Goal: Task Accomplishment & Management: Manage account settings

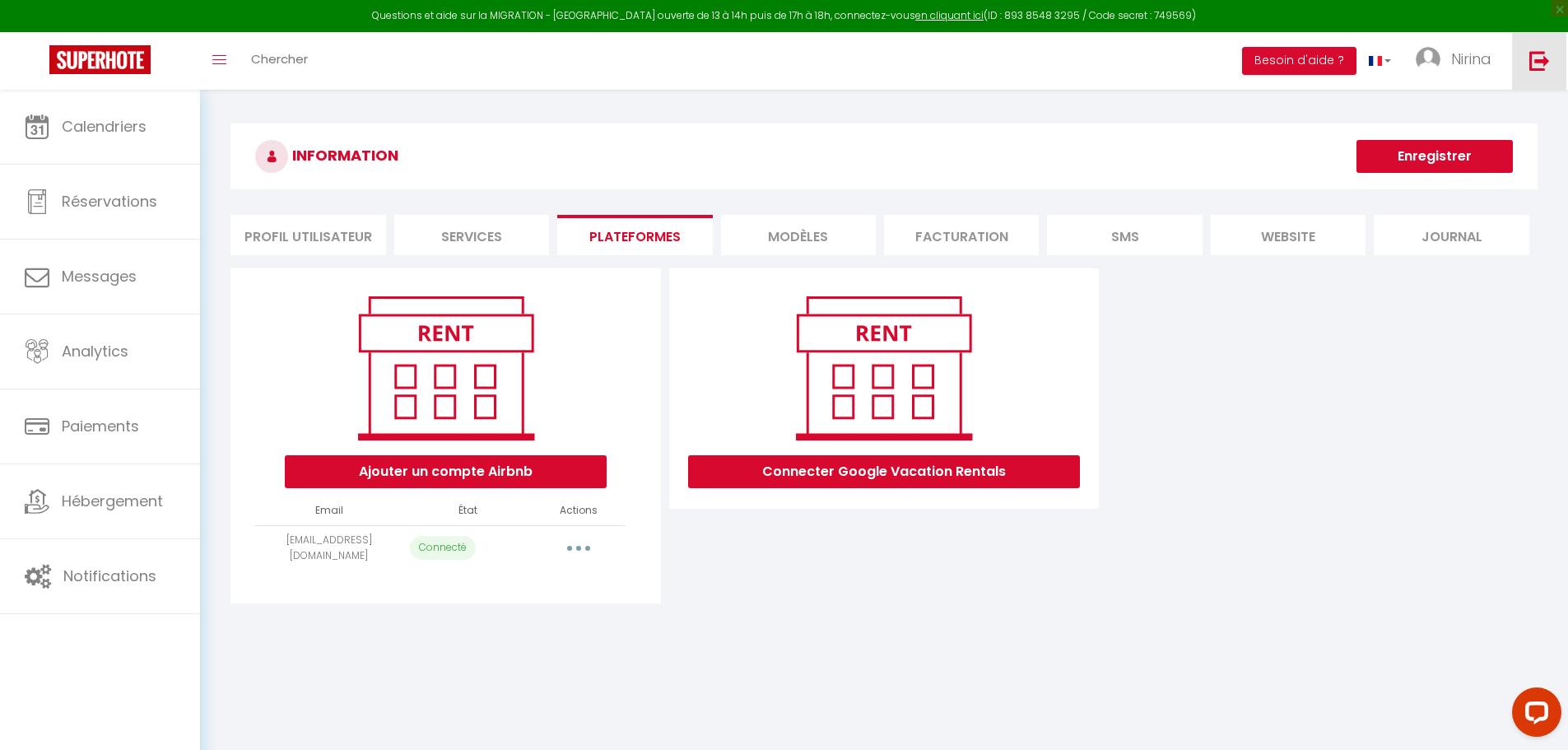
click at [1552, 77] on link at bounding box center [1539, 61] width 54 height 58
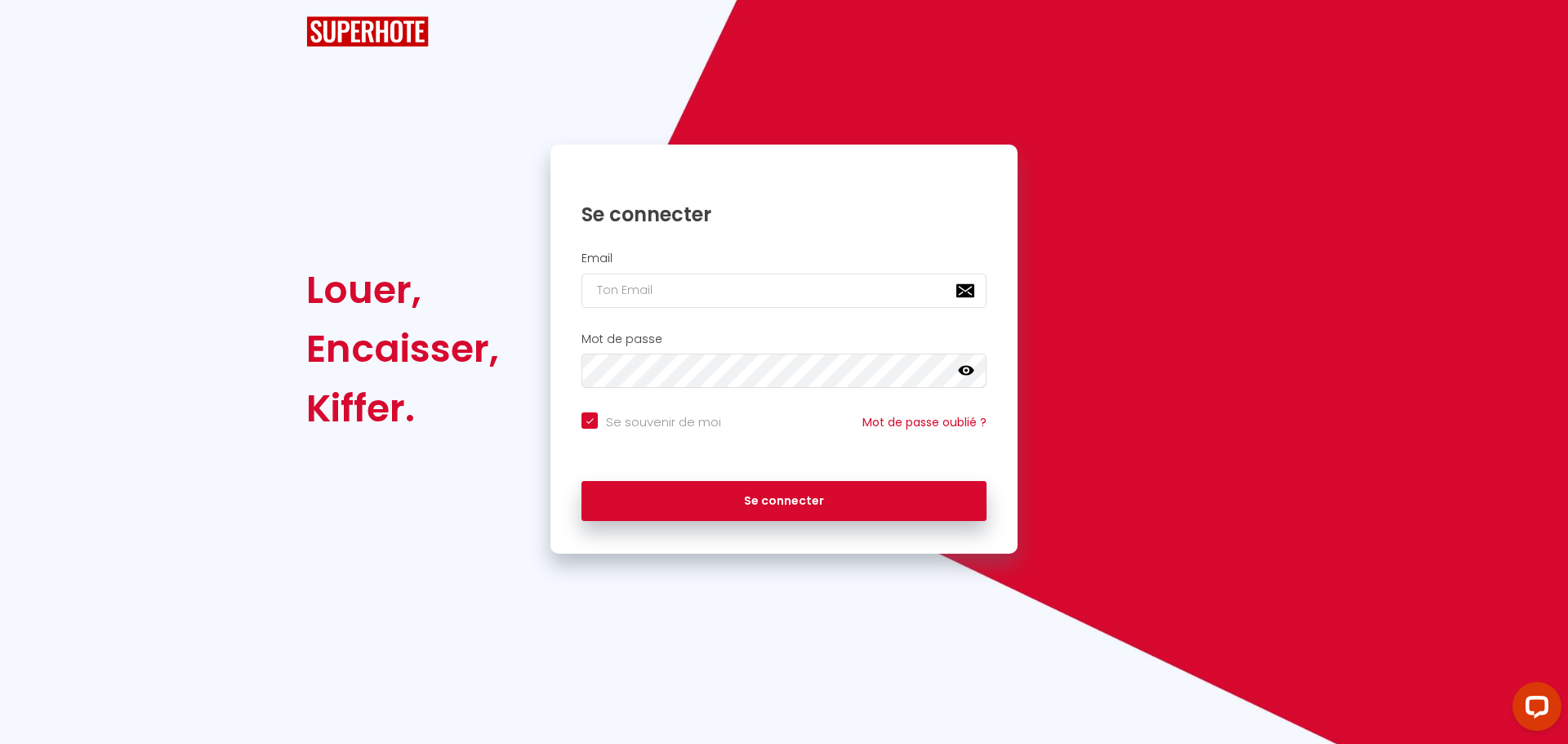
checkbox input "true"
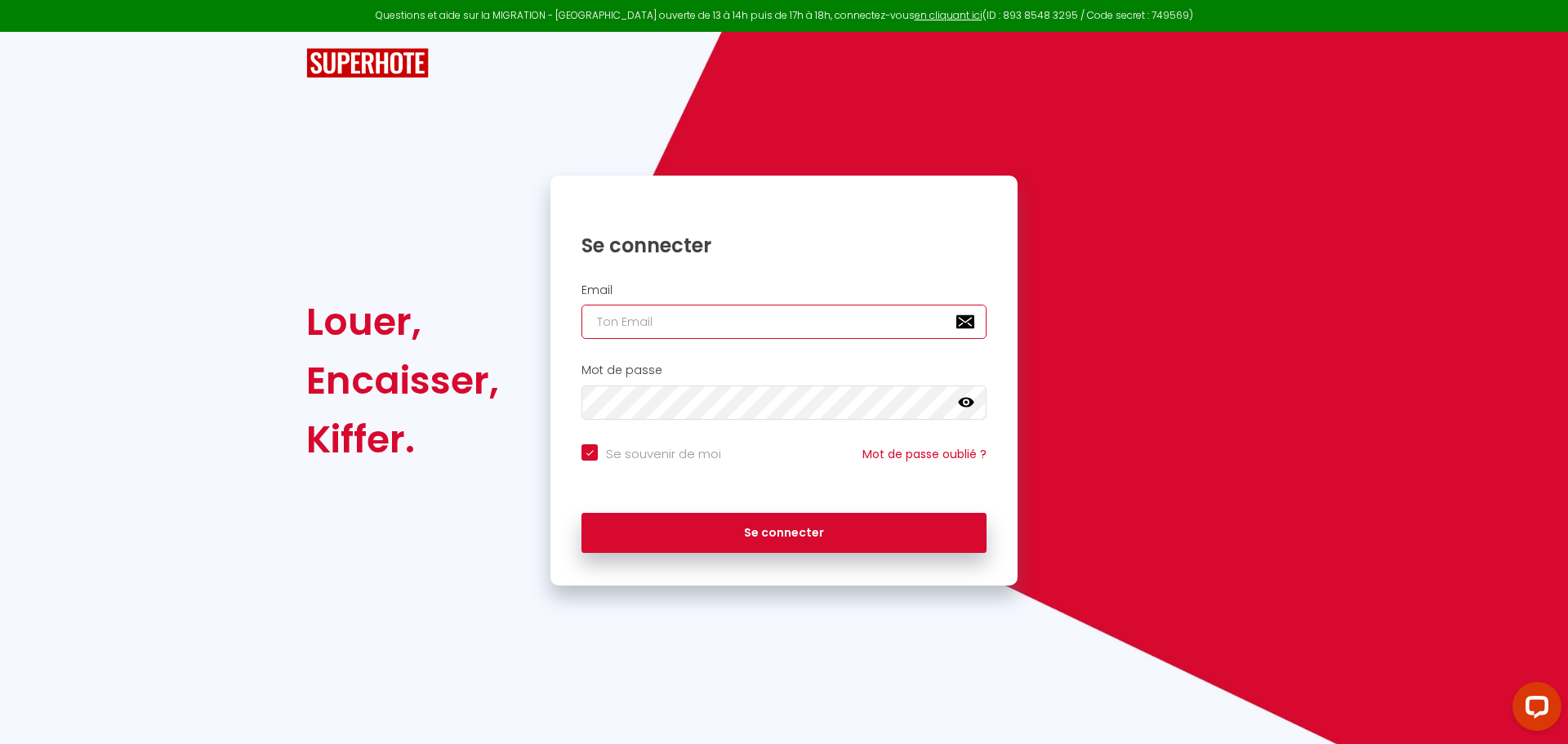
type input "[PERSON_NAME][EMAIL_ADDRESS][DOMAIN_NAME]"
checkbox input "true"
drag, startPoint x: 645, startPoint y: 329, endPoint x: 405, endPoint y: 323, distance: 240.1
click at [405, 323] on div "Louer, Encaisser, [PERSON_NAME]. Se connecter Email [PERSON_NAME][EMAIL_ADDRESS…" at bounding box center [783, 380] width 977 height 410
paste input "[EMAIL_ADDRESS]"
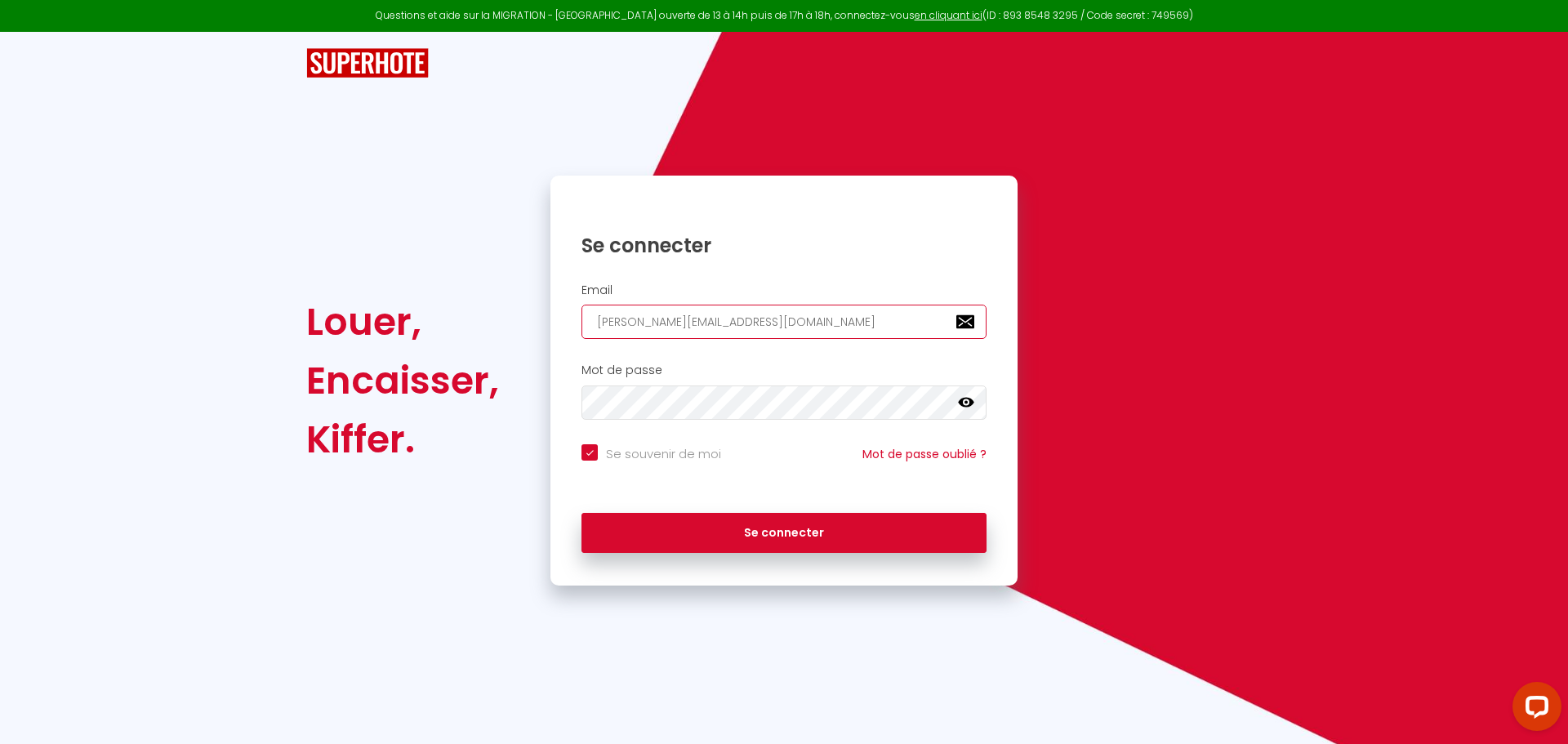
type input "[EMAIL_ADDRESS][DOMAIN_NAME]"
checkbox input "true"
type input "[EMAIL_ADDRESS][DOMAIN_NAME]"
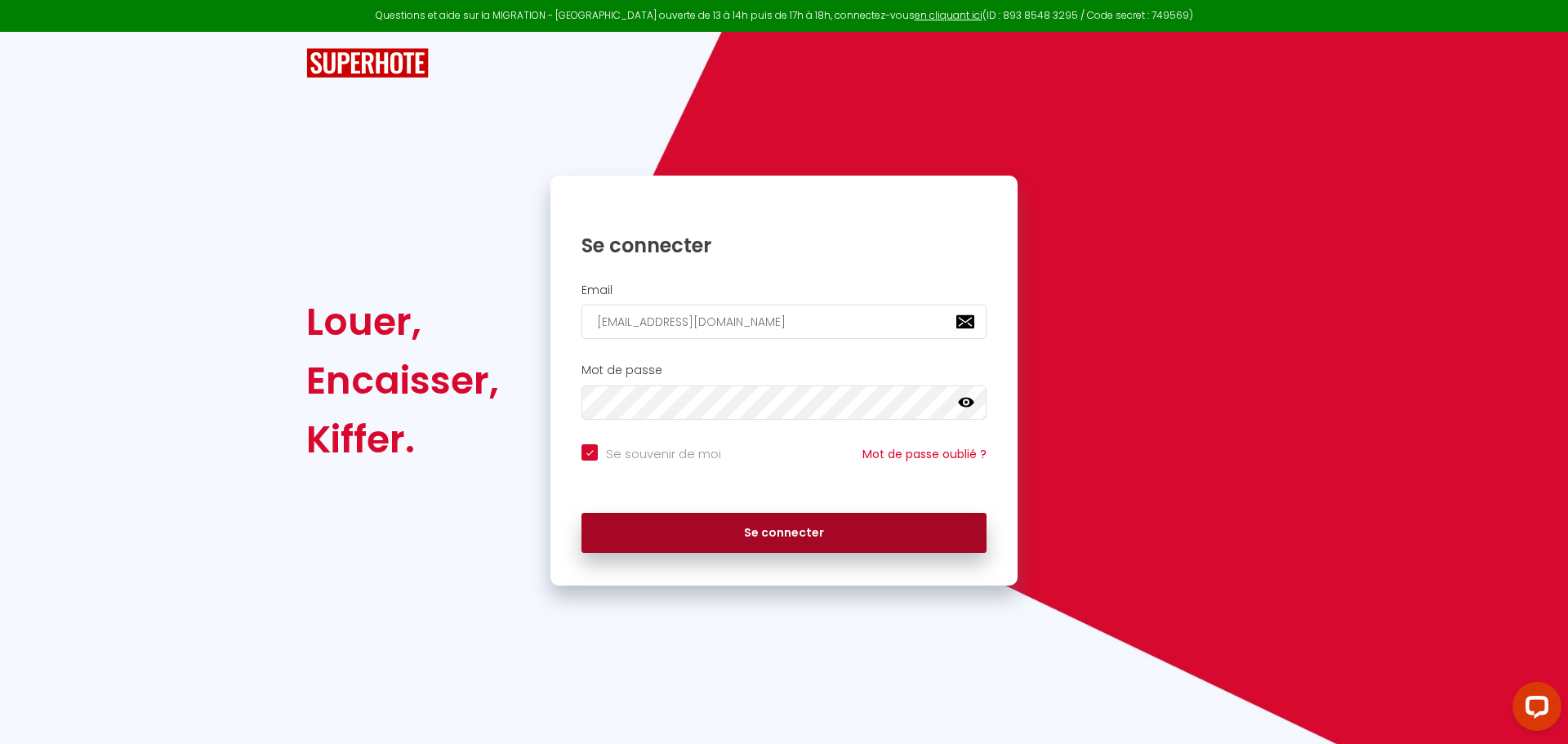
drag, startPoint x: 658, startPoint y: 436, endPoint x: 709, endPoint y: 528, distance: 105.2
click at [709, 528] on button "Se connecter" at bounding box center [784, 533] width 405 height 41
checkbox input "true"
